Goal: Check status: Check status

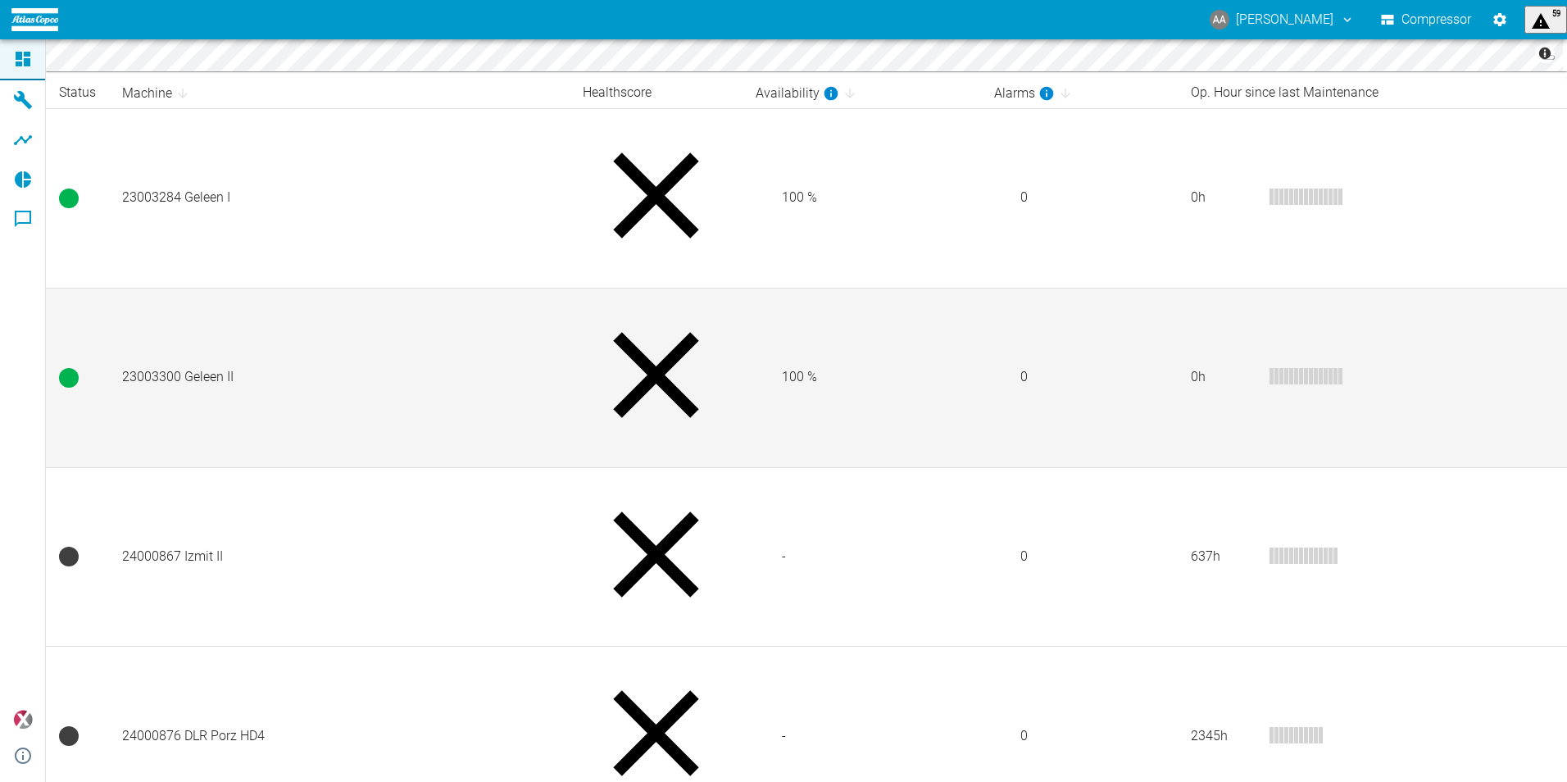
scroll to position [315, 0]
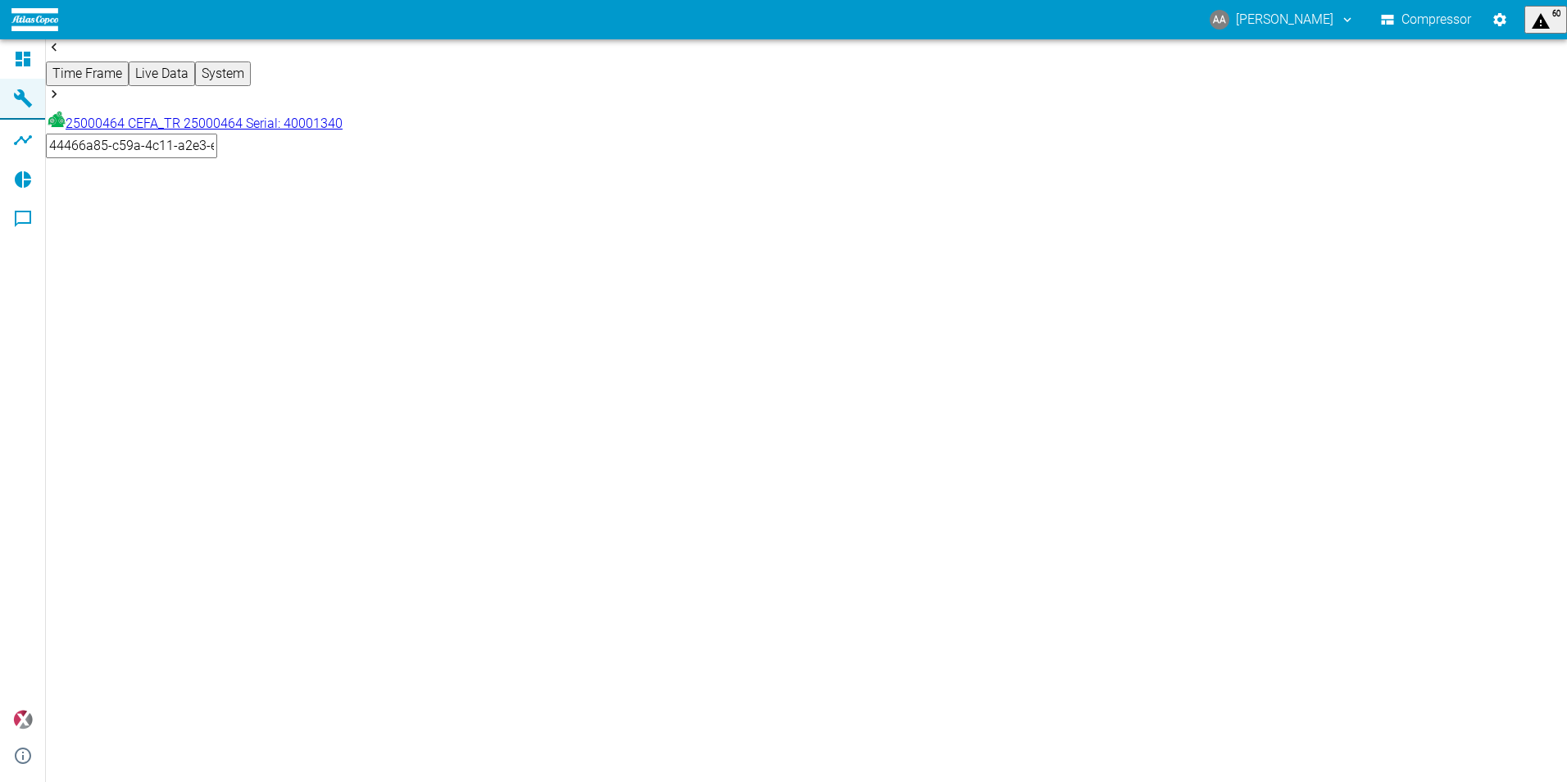
click at [1533, 11] on span "59" at bounding box center [1545, 19] width 29 height 23
click at [17, 781] on div at bounding box center [783, 795] width 1567 height 0
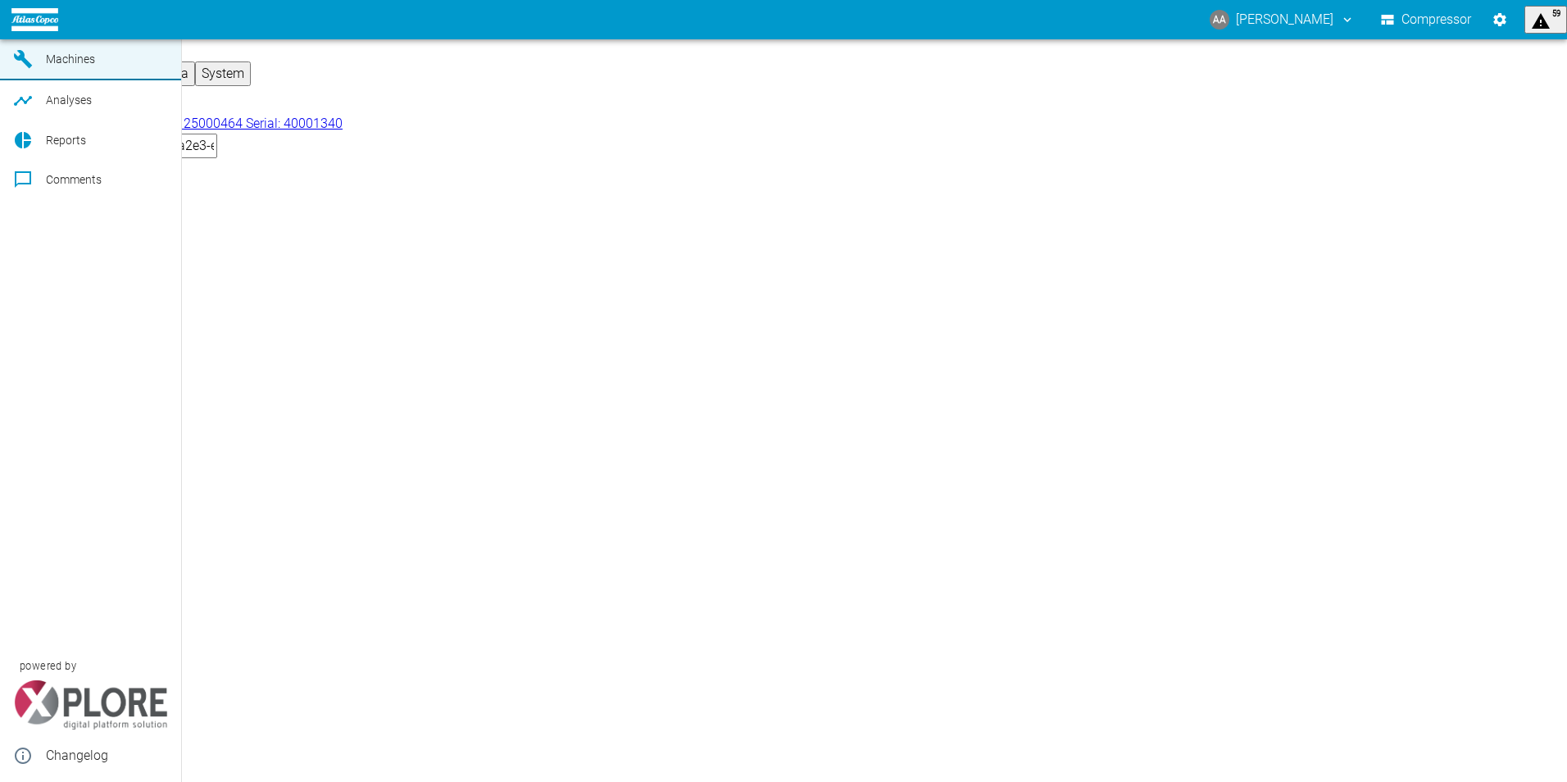
click at [17, 29] on icon at bounding box center [23, 20] width 20 height 20
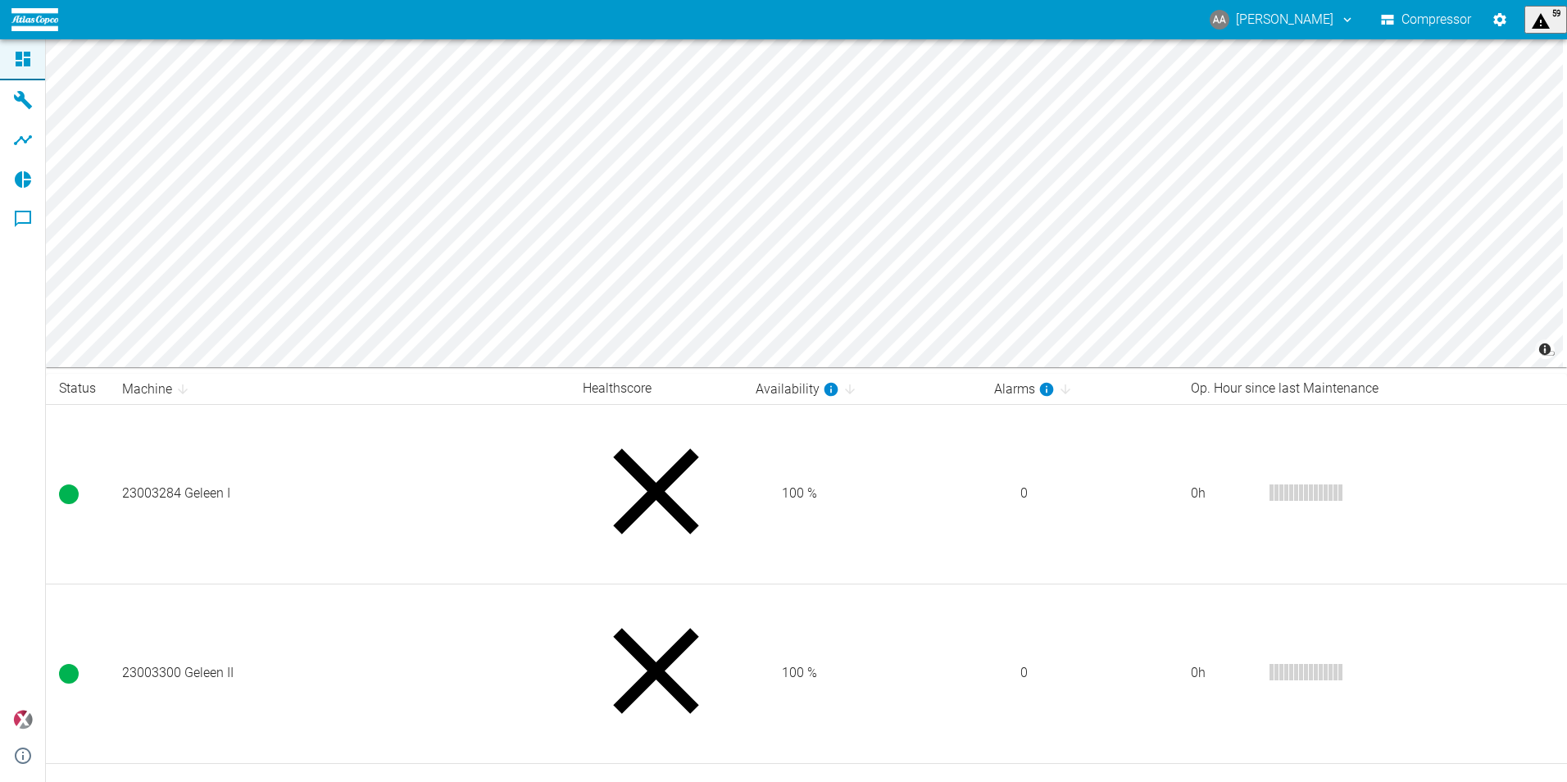
click at [22, 95] on icon at bounding box center [23, 100] width 18 height 18
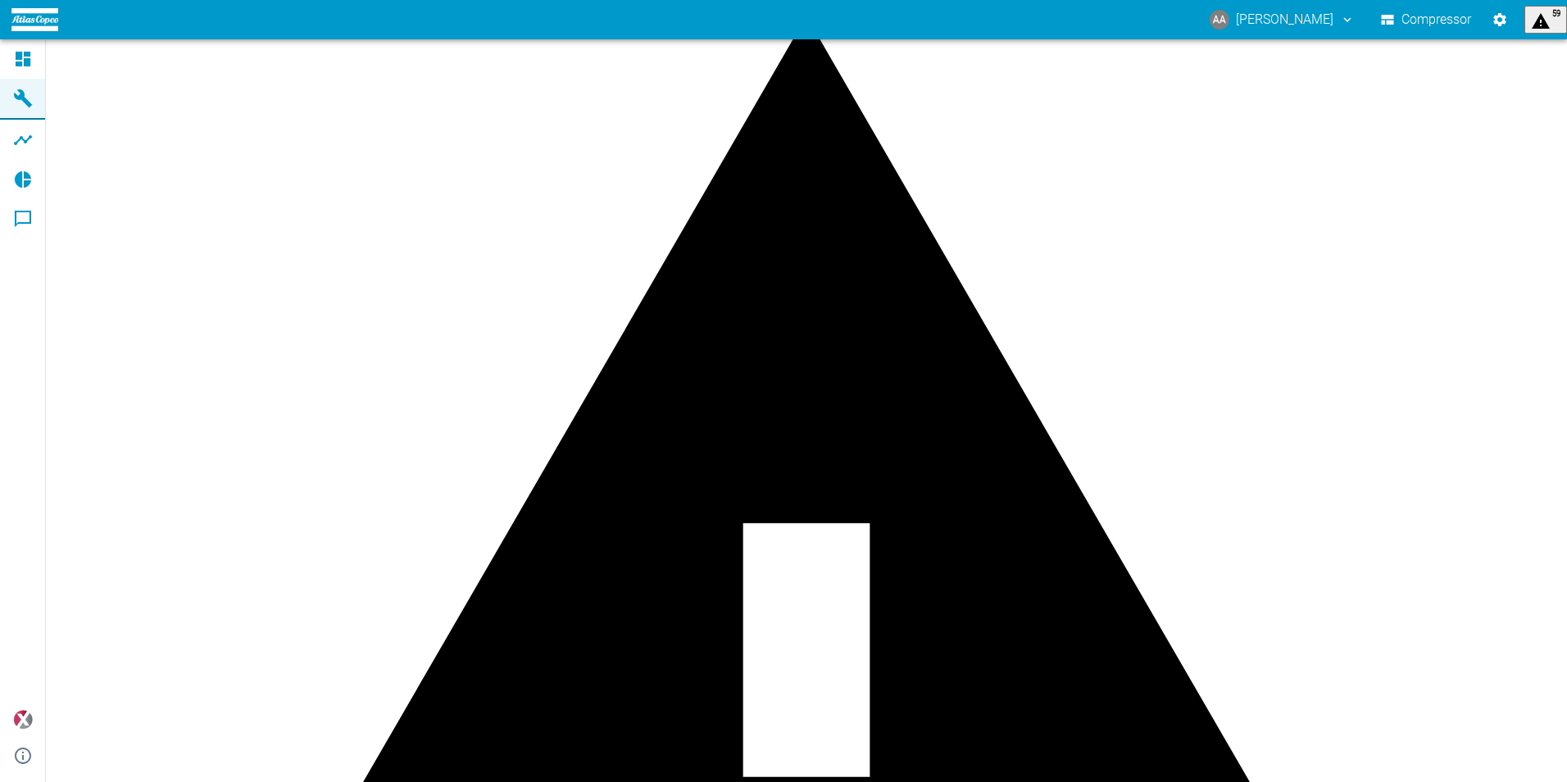
scroll to position [362, 0]
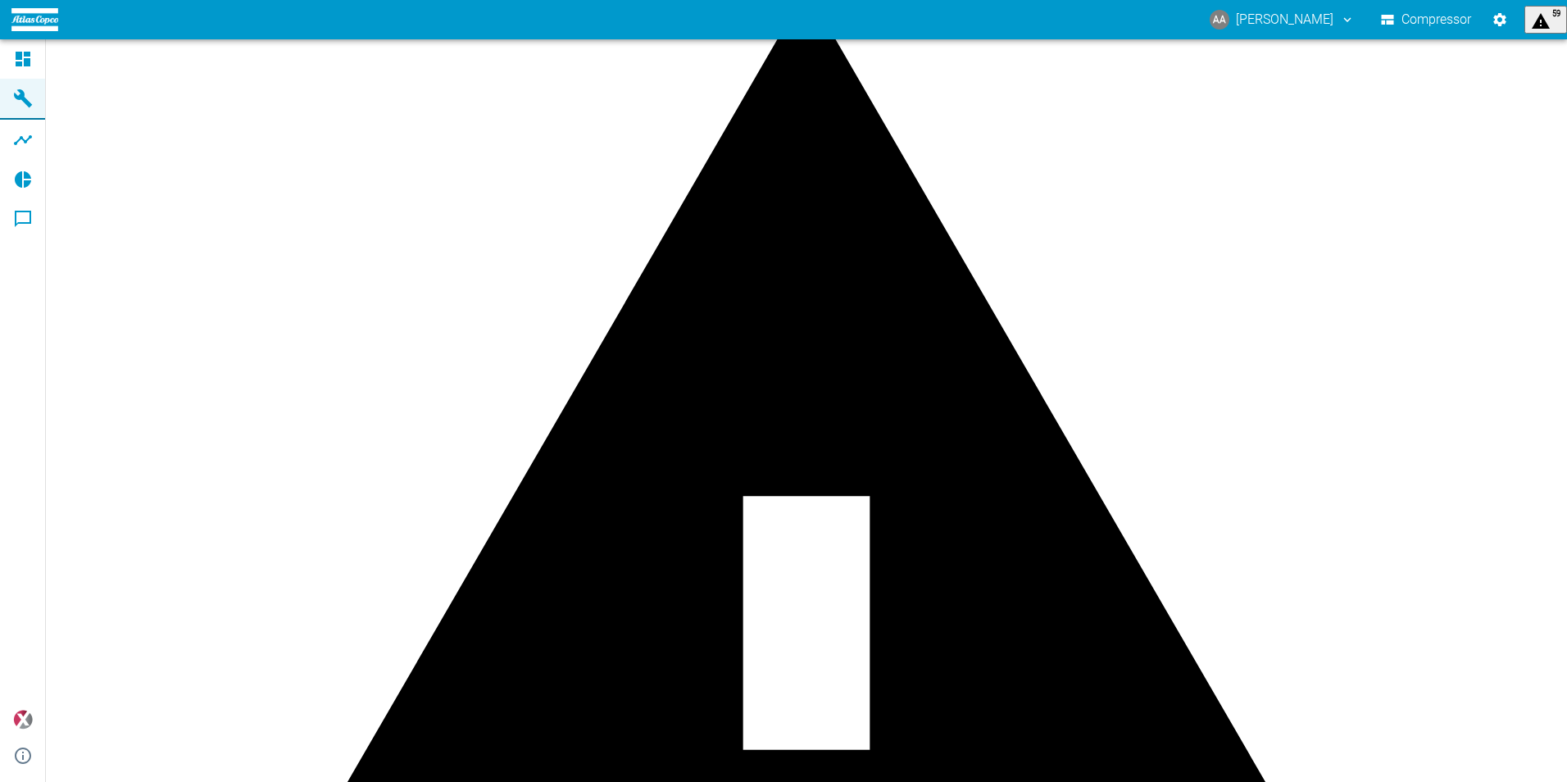
drag, startPoint x: 800, startPoint y: 673, endPoint x: 1091, endPoint y: 821, distance: 326.5
click at [1091, 781] on html "AA Anthony Andrews Compressor 59 Dashboard Machines Analyses Reports Comments p…" at bounding box center [783, 391] width 1567 height 782
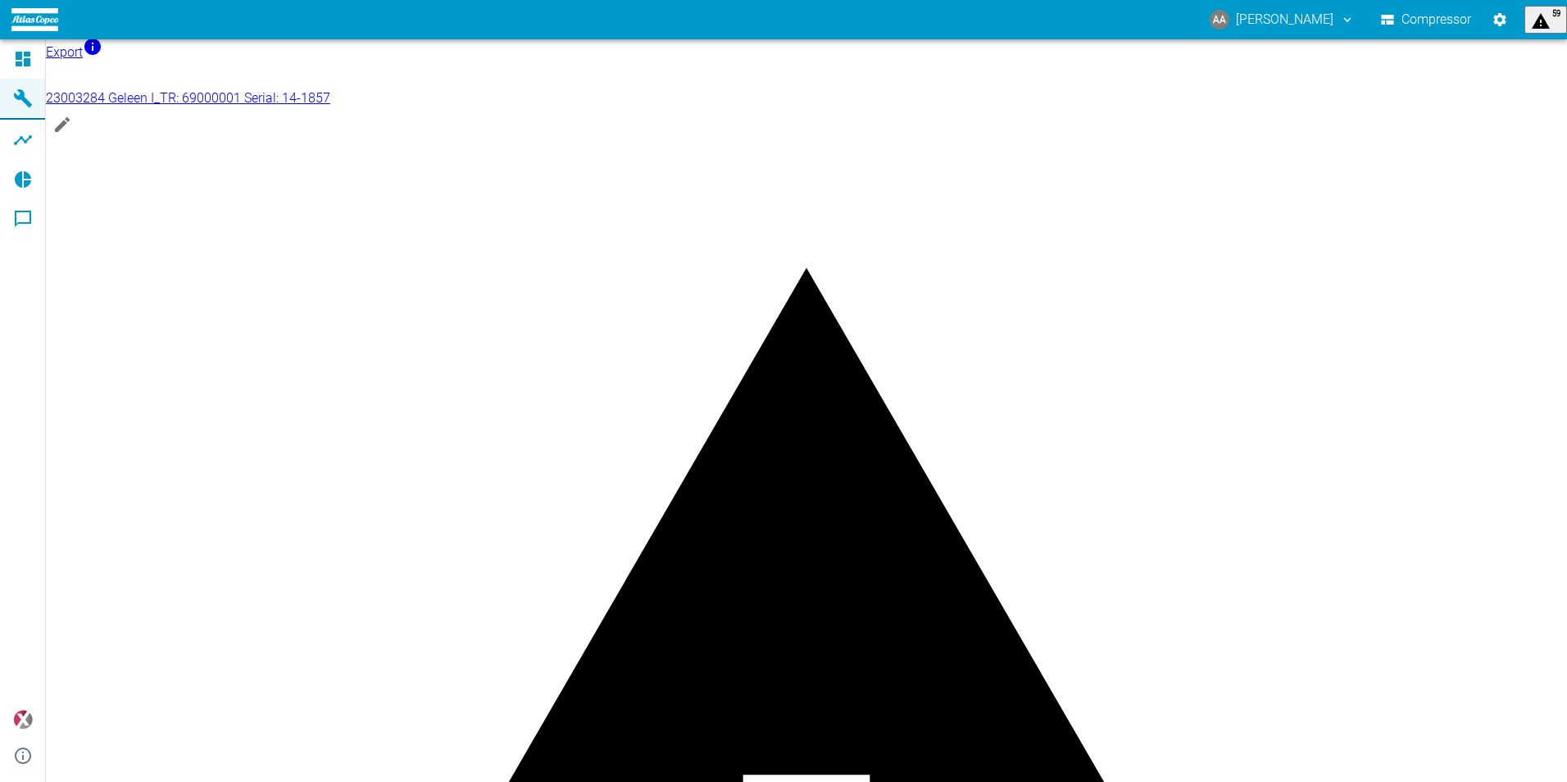
scroll to position [0, 0]
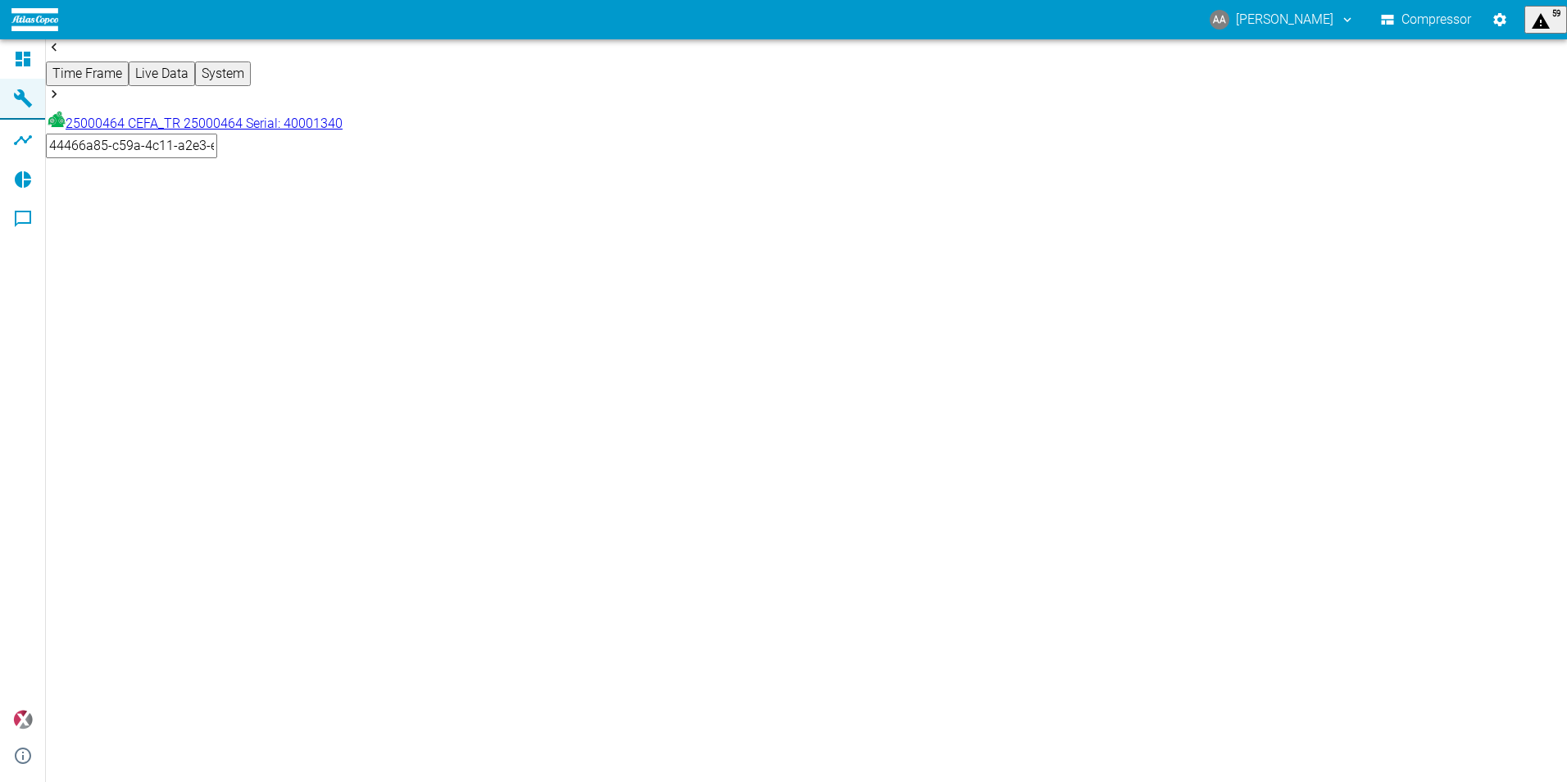
scroll to position [2193, 0]
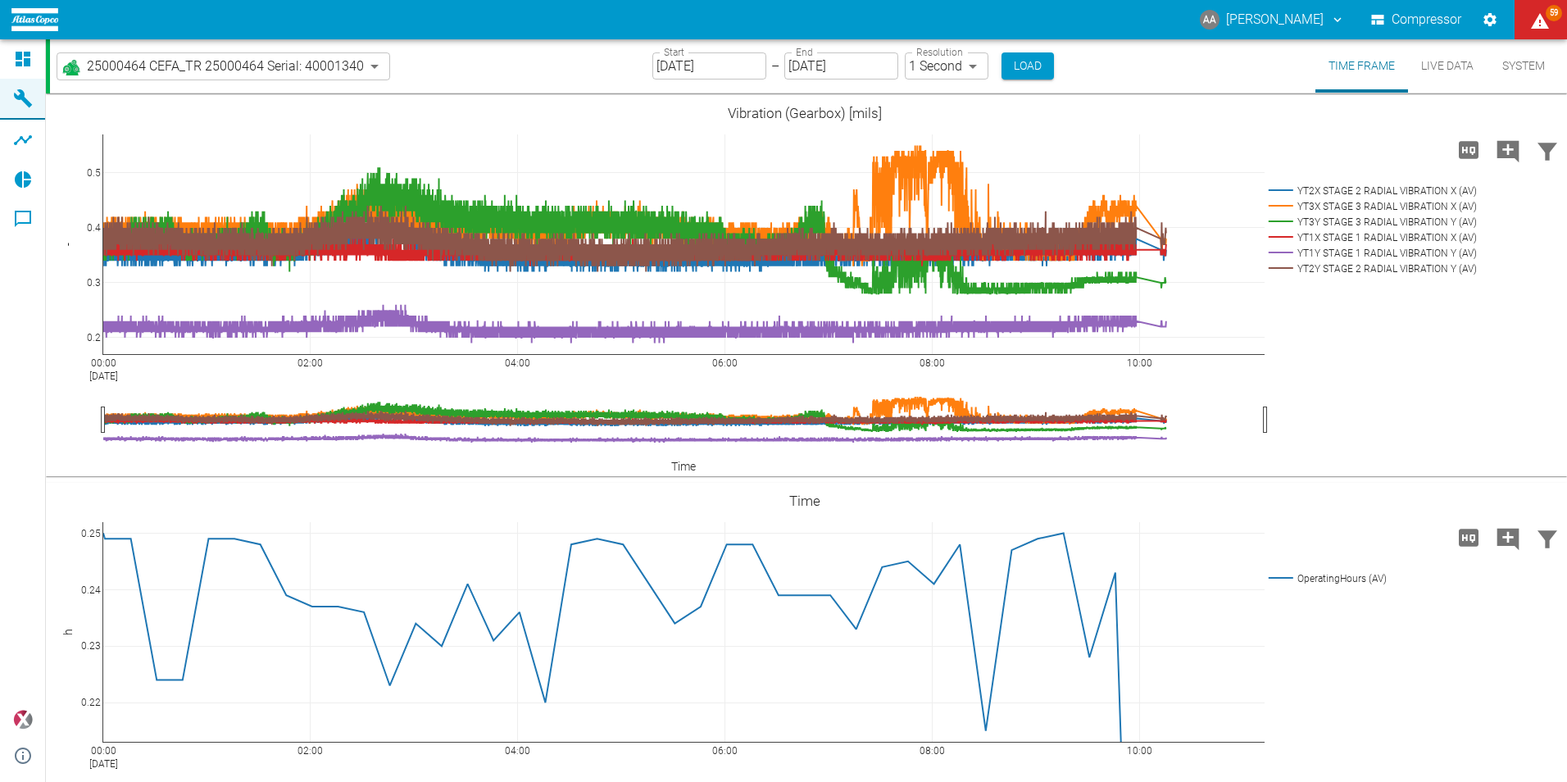
scroll to position [2193, 0]
